Goal: Task Accomplishment & Management: Use online tool/utility

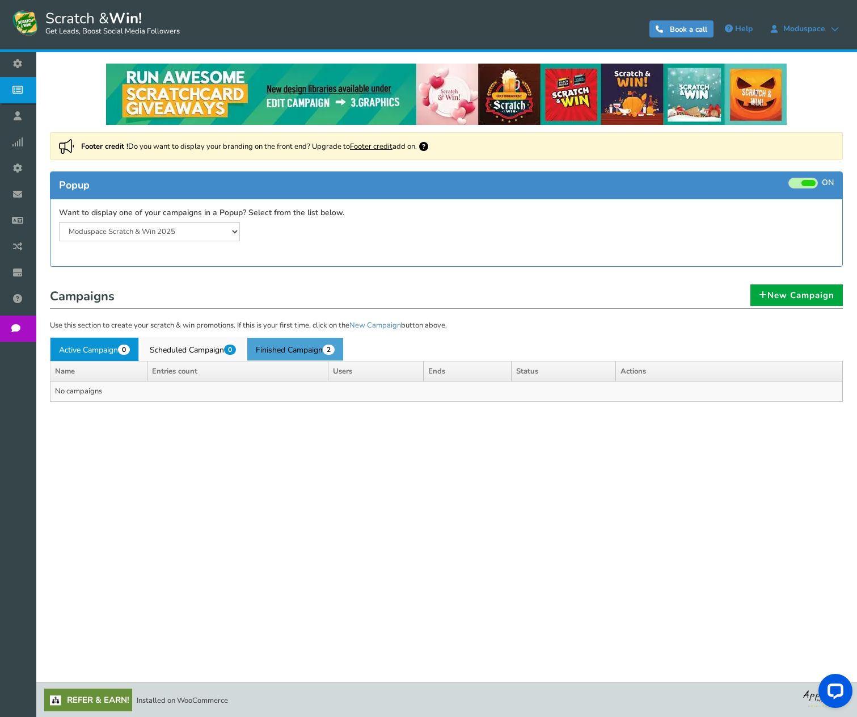
drag, startPoint x: 309, startPoint y: 350, endPoint x: 316, endPoint y: 367, distance: 18.3
click at [309, 350] on link "Finished Campaign 2" at bounding box center [295, 349] width 97 height 24
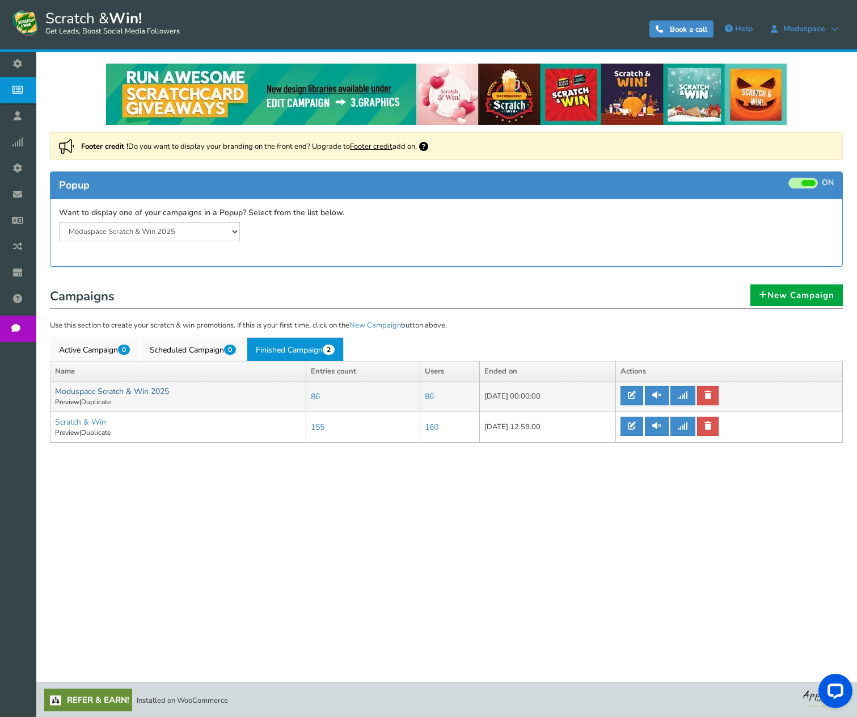
click at [102, 391] on link "Moduspace Scratch & Win 2025" at bounding box center [112, 391] width 114 height 11
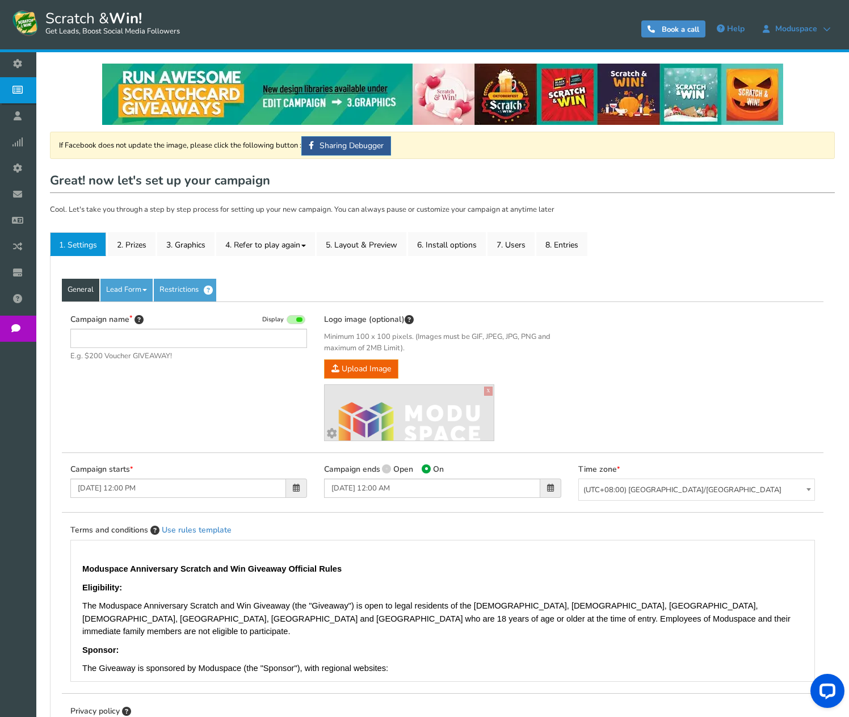
type input "Moduspace Scratch & Win 2025"
click at [557, 246] on link "8. Entries" at bounding box center [561, 244] width 51 height 24
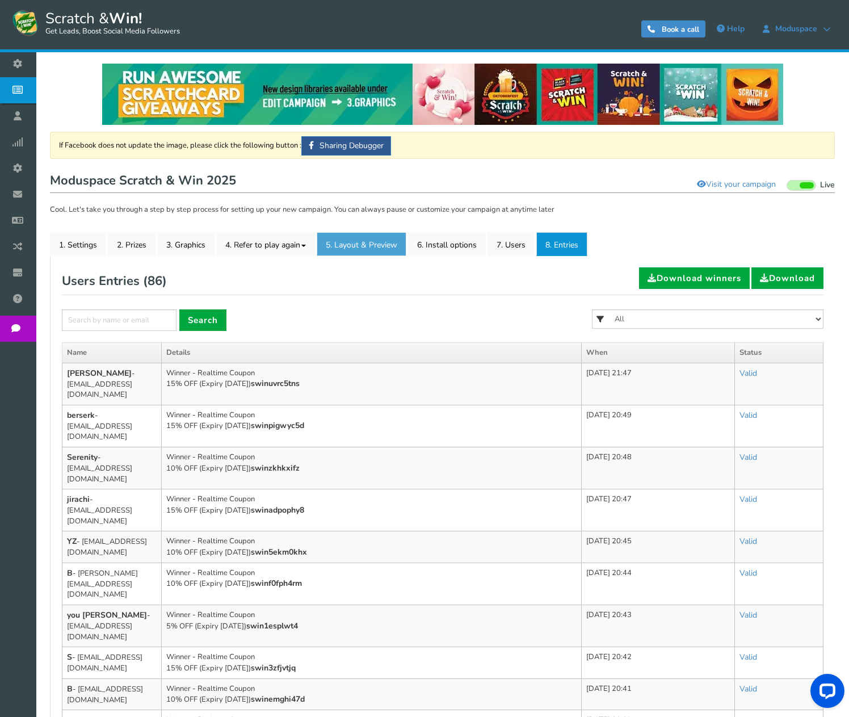
click at [347, 251] on link "5. Layout & Preview" at bounding box center [362, 244] width 90 height 24
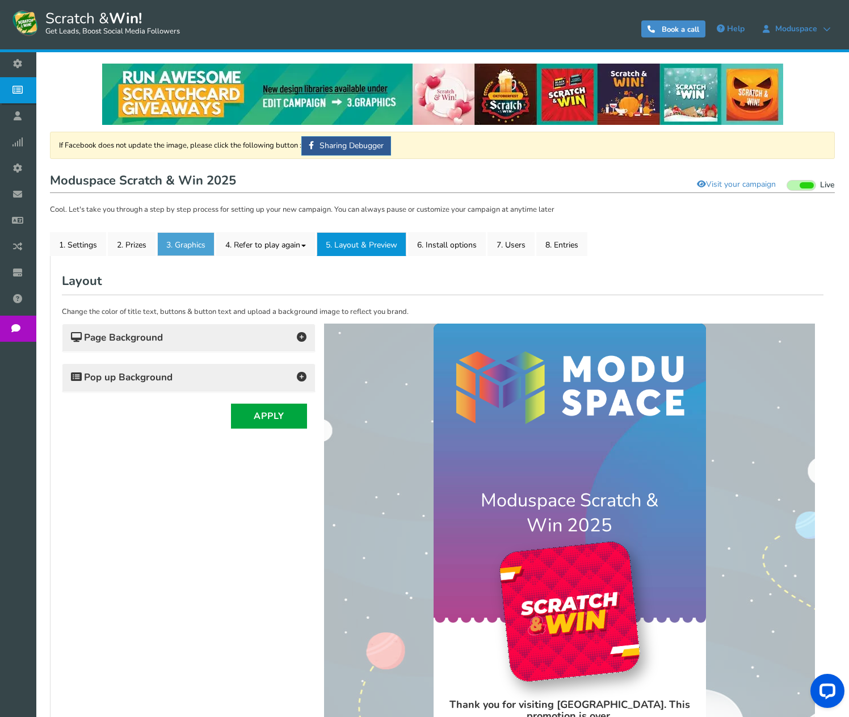
click at [189, 245] on link "3. Graphics" at bounding box center [185, 244] width 57 height 24
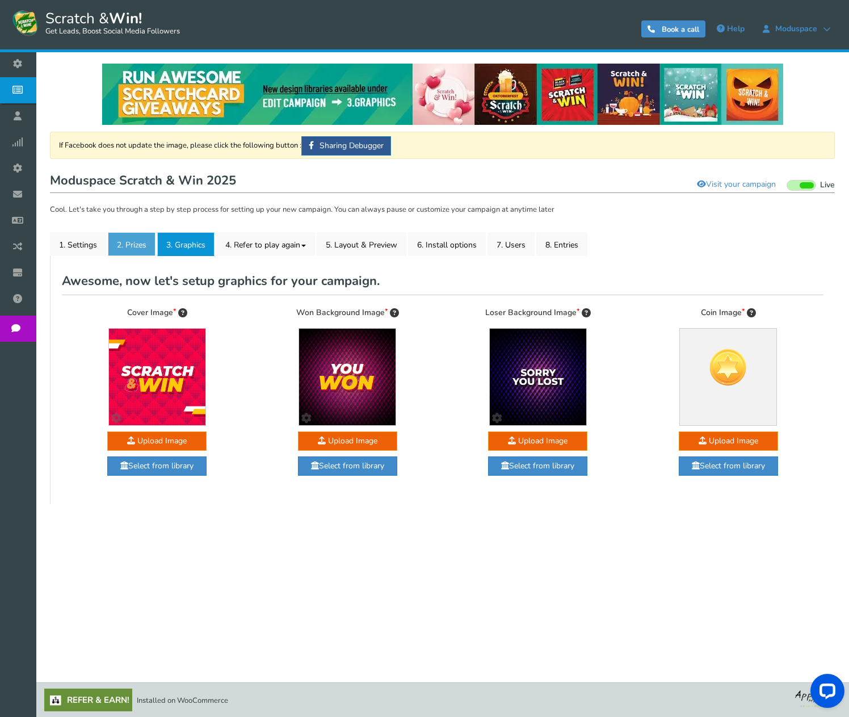
click at [127, 247] on link "2. Prizes" at bounding box center [132, 244] width 48 height 24
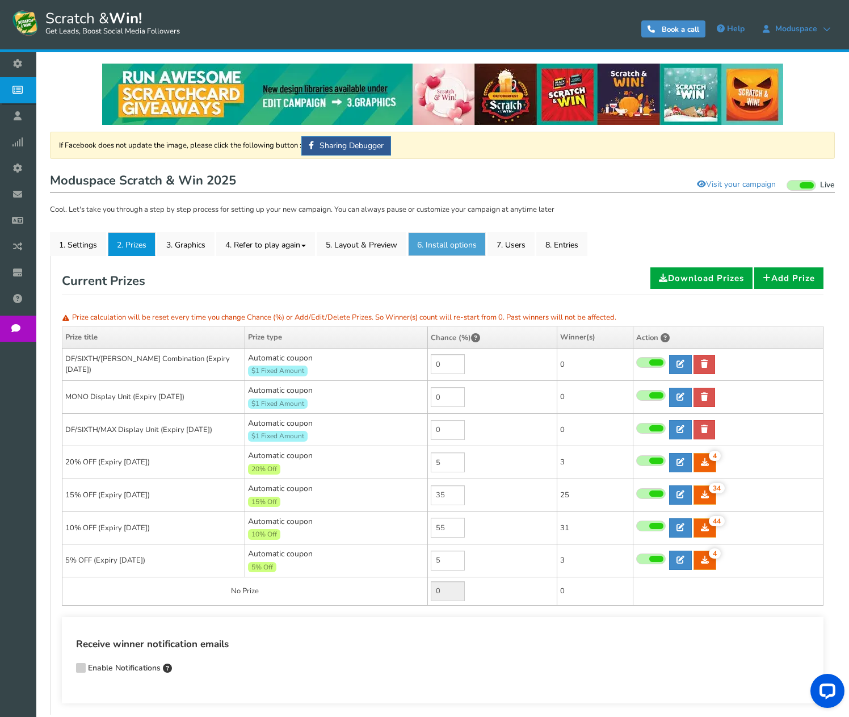
click at [452, 244] on link "6. Install options New" at bounding box center [447, 244] width 78 height 24
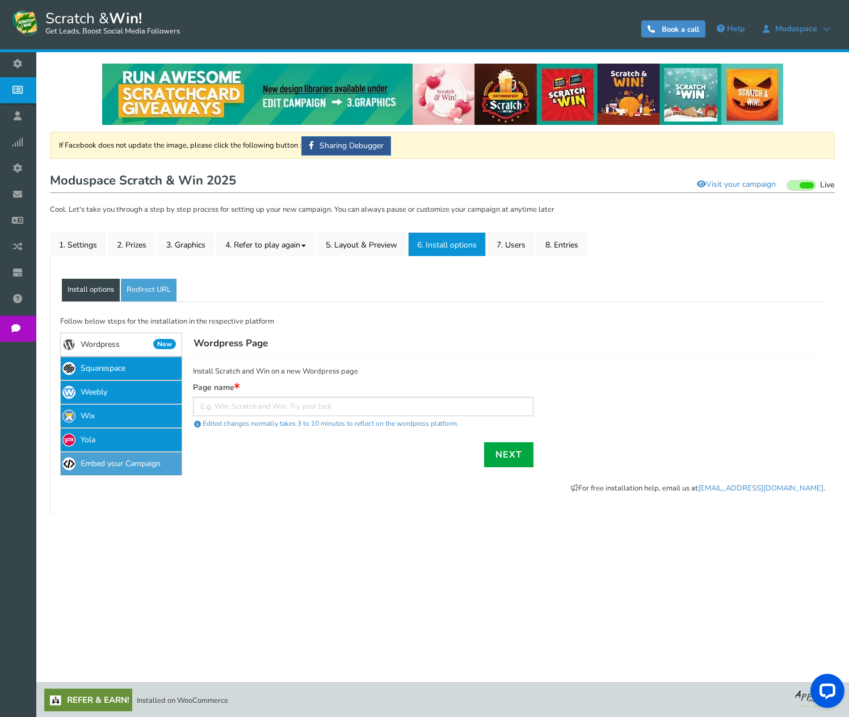
click at [117, 467] on link "Embed your Campaign" at bounding box center [121, 464] width 122 height 24
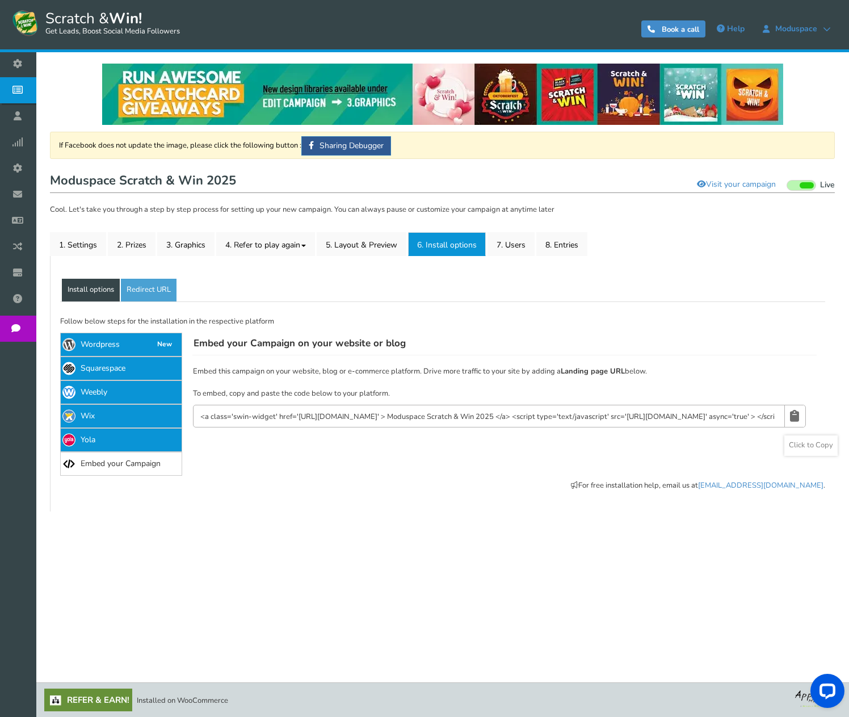
click at [790, 419] on icon at bounding box center [794, 415] width 9 height 21
